Goal: Task Accomplishment & Management: Manage account settings

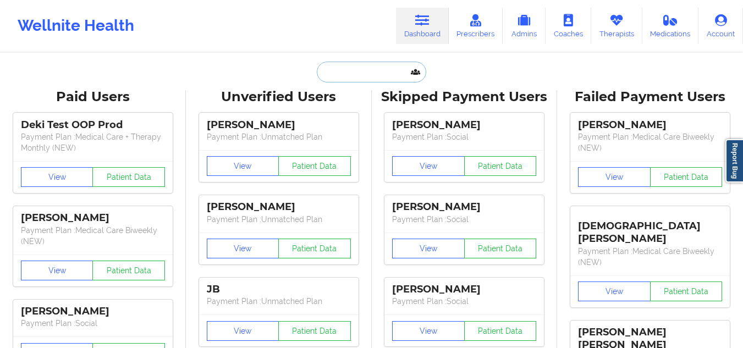
click at [333, 73] on input "text" at bounding box center [371, 72] width 109 height 21
click at [606, 29] on link "Therapists" at bounding box center [617, 26] width 51 height 36
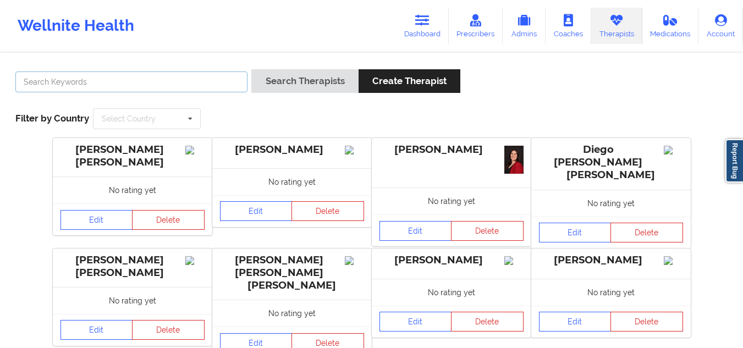
click at [147, 79] on input "text" at bounding box center [131, 82] width 232 height 21
paste input "[PERSON_NAME]"
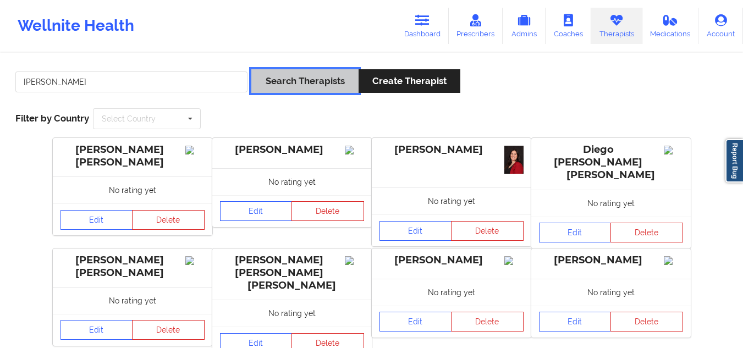
click at [266, 84] on button "Search Therapists" at bounding box center [304, 81] width 107 height 24
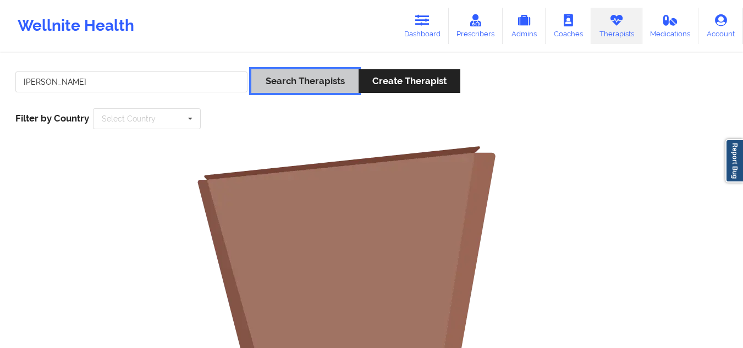
click at [266, 84] on button "Search Therapists" at bounding box center [304, 81] width 107 height 24
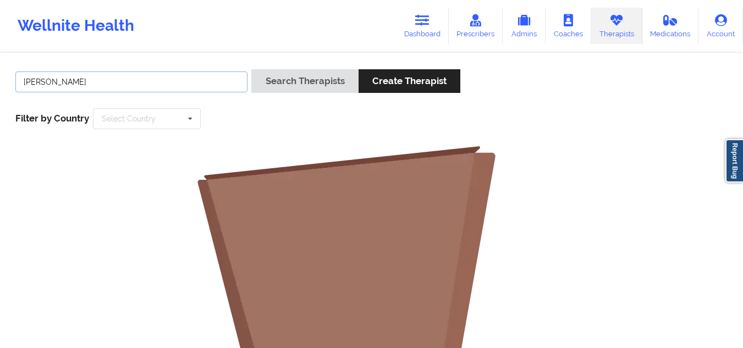
click at [52, 84] on input "[PERSON_NAME]" at bounding box center [131, 82] width 232 height 21
type input "[PERSON_NAME]"
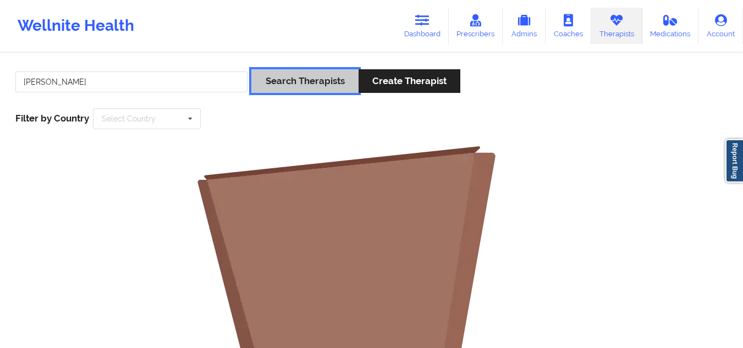
click at [335, 73] on button "Search Therapists" at bounding box center [304, 81] width 107 height 24
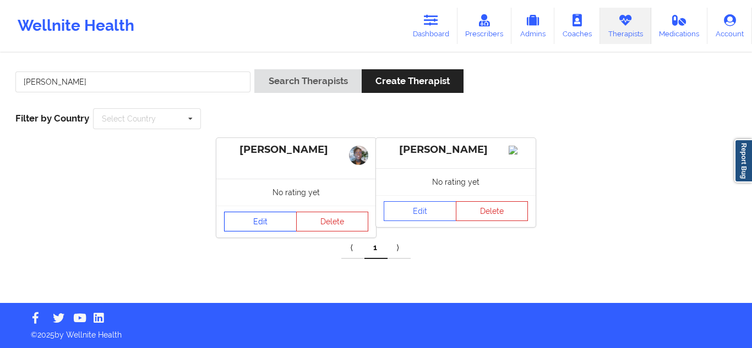
click at [271, 221] on link "Edit" at bounding box center [260, 222] width 73 height 20
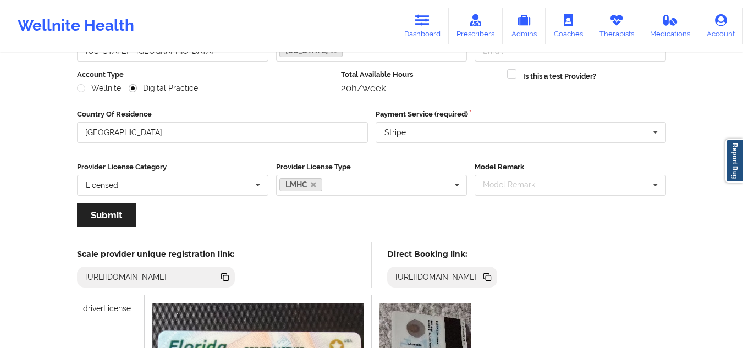
scroll to position [147, 0]
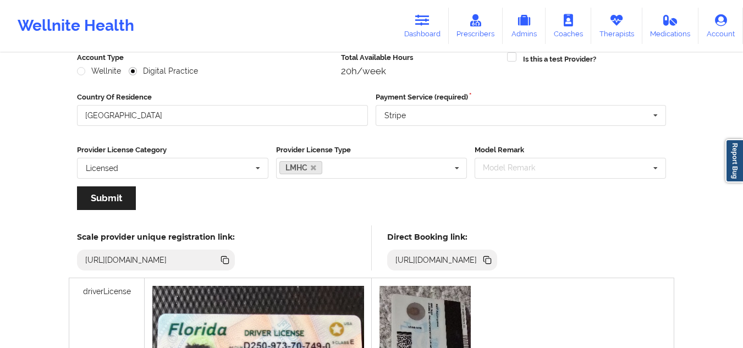
click at [490, 258] on icon at bounding box center [487, 259] width 6 height 6
click at [490, 260] on icon at bounding box center [487, 259] width 6 height 6
